Goal: Check status: Check status

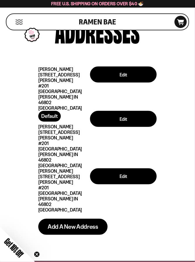
scroll to position [5, 0]
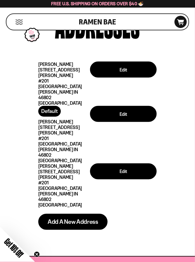
click at [22, 22] on button "Mobile Menu Trigger" at bounding box center [19, 22] width 8 height 5
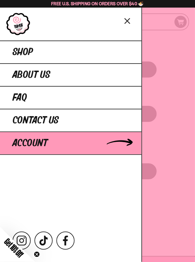
click at [39, 142] on span "Account" at bounding box center [30, 143] width 35 height 11
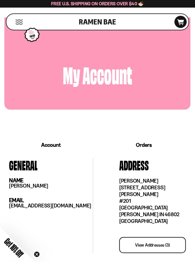
click at [148, 144] on link "Orders" at bounding box center [143, 145] width 93 height 18
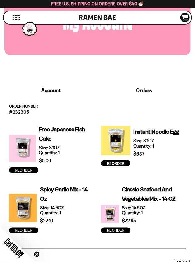
scroll to position [54, 0]
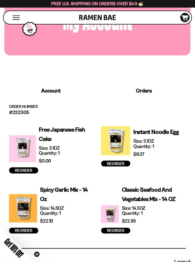
click at [23, 110] on p "#232305" at bounding box center [97, 112] width 176 height 5
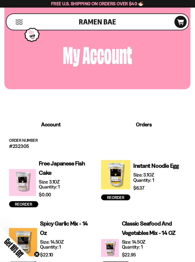
scroll to position [0, 0]
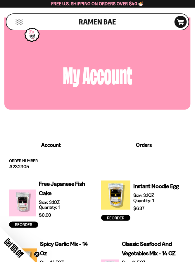
click at [145, 146] on link "Orders" at bounding box center [143, 145] width 93 height 17
click at [183, 22] on icon at bounding box center [180, 22] width 7 height 6
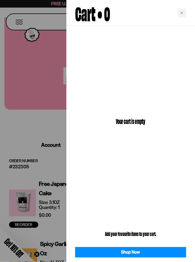
click at [20, 125] on div at bounding box center [97, 131] width 195 height 262
